Goal: Register for event/course

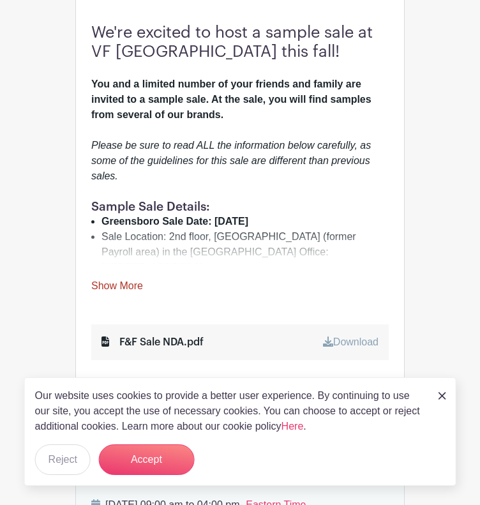
scroll to position [447, 0]
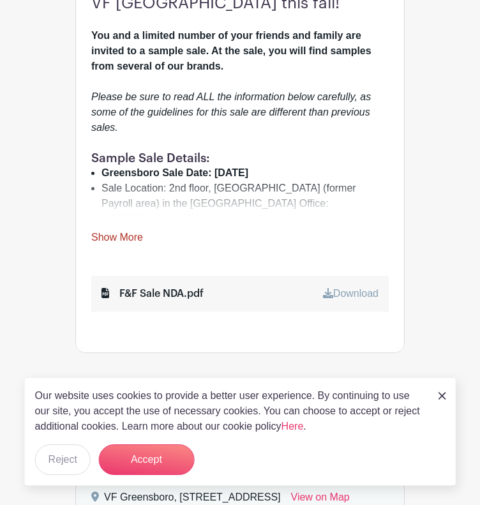
click at [440, 395] on img at bounding box center [442, 396] width 8 height 8
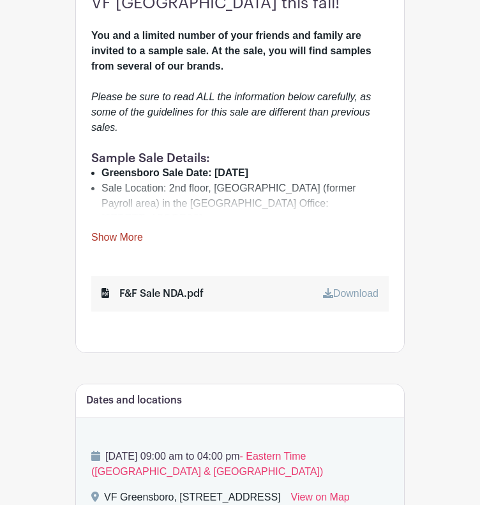
scroll to position [510, 0]
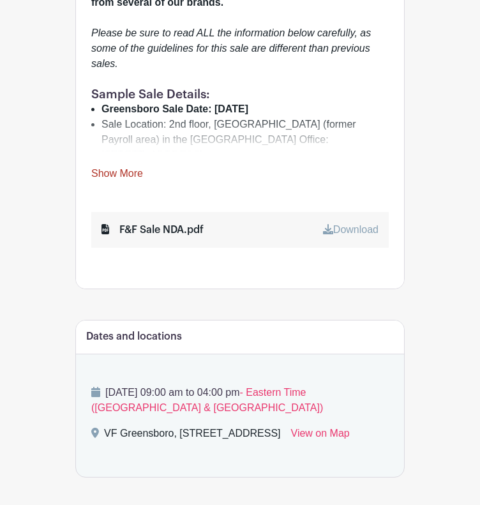
click at [350, 235] on link "Download" at bounding box center [351, 229] width 56 height 11
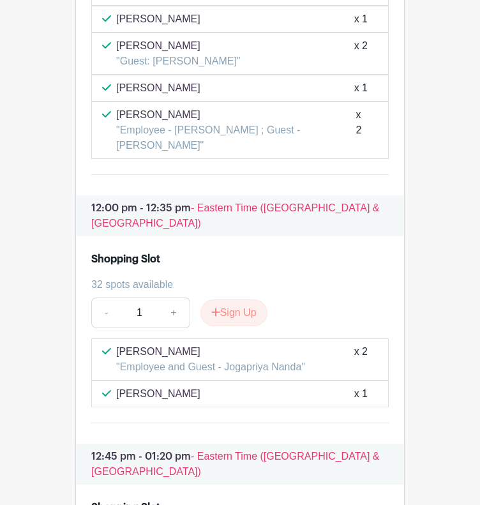
scroll to position [3924, 0]
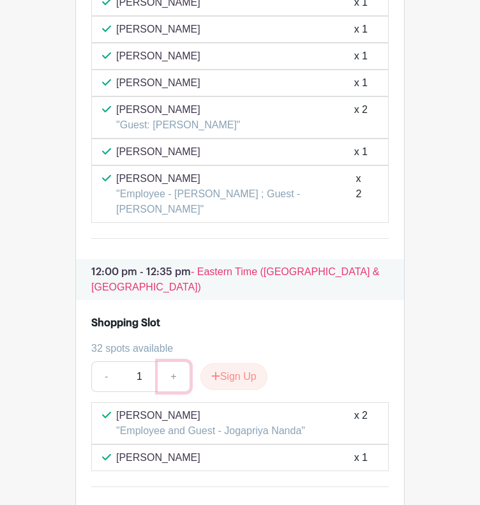
click at [171, 361] on link "+" at bounding box center [174, 376] width 32 height 31
type input "2"
click at [232, 363] on button "Sign Up" at bounding box center [233, 376] width 67 height 27
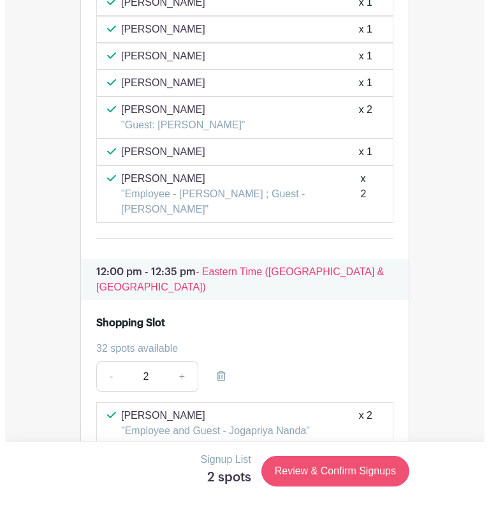
scroll to position [3988, 0]
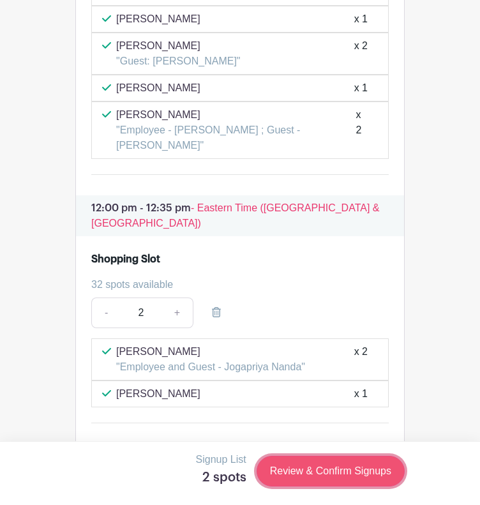
click at [315, 471] on link "Review & Confirm Signups" at bounding box center [331, 471] width 148 height 31
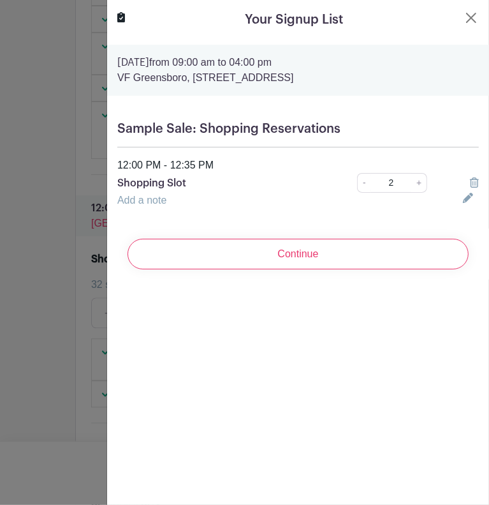
scroll to position [4205, 0]
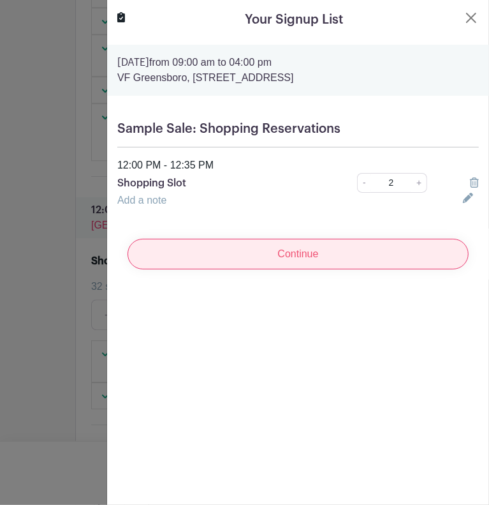
click at [221, 262] on input "Continue" at bounding box center [298, 254] width 341 height 31
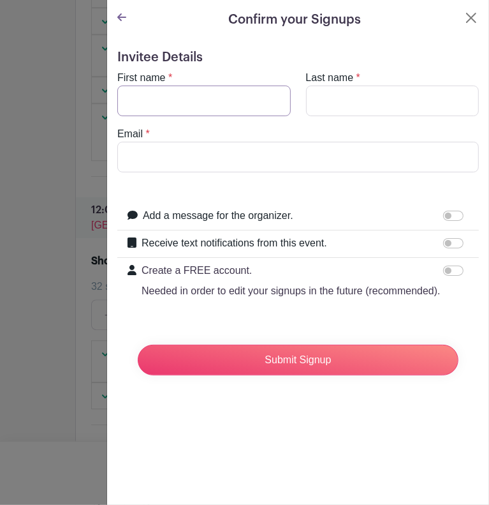
click at [203, 106] on input "First name" at bounding box center [204, 101] width 174 height 31
type input "Clarissa"
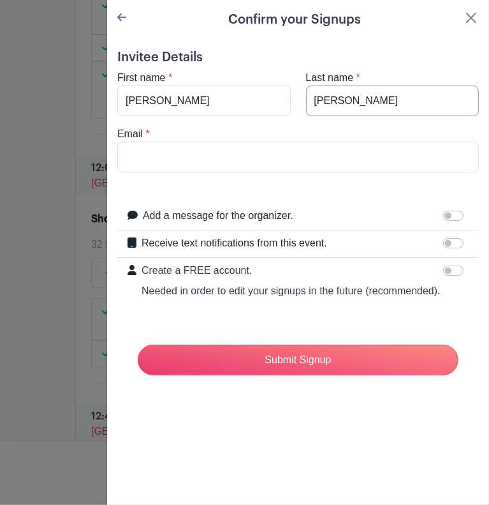
type input "Davis"
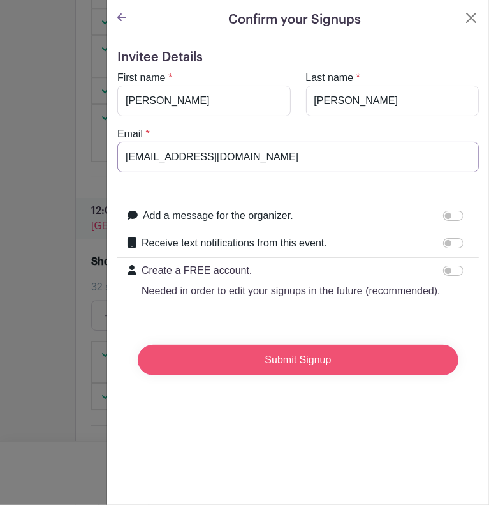
type input "Clarissa_Davis@vfc.com"
click at [239, 375] on input "Submit Signup" at bounding box center [298, 360] width 321 height 31
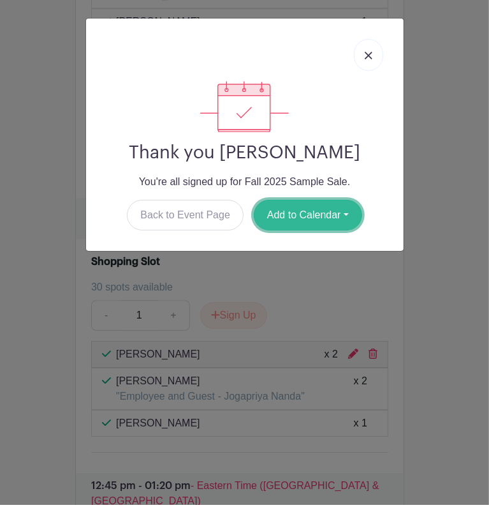
click at [324, 220] on button "Add to Calendar" at bounding box center [308, 215] width 108 height 31
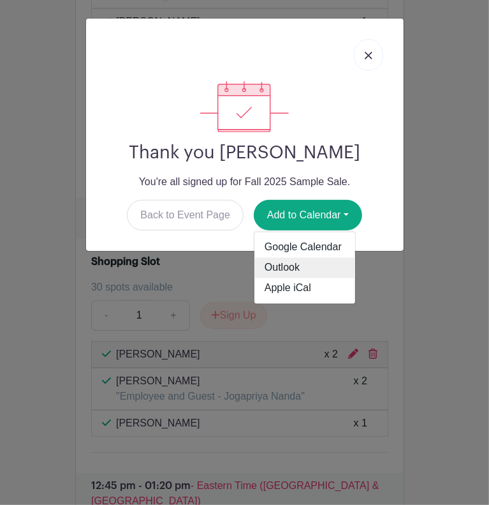
click at [301, 269] on link "Outlook" at bounding box center [305, 267] width 101 height 20
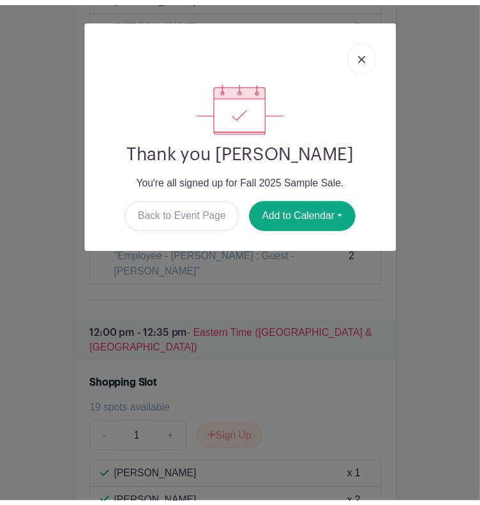
scroll to position [4490, 0]
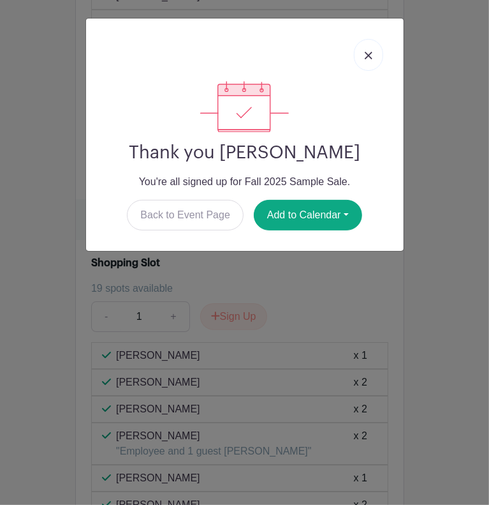
click at [366, 57] on img at bounding box center [369, 56] width 8 height 8
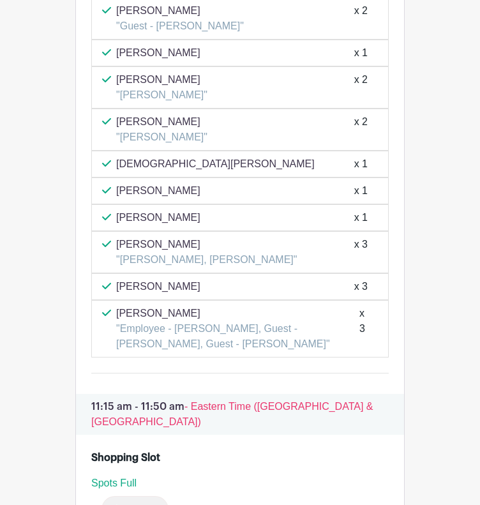
scroll to position [3382, 0]
